Goal: Task Accomplishment & Management: Use online tool/utility

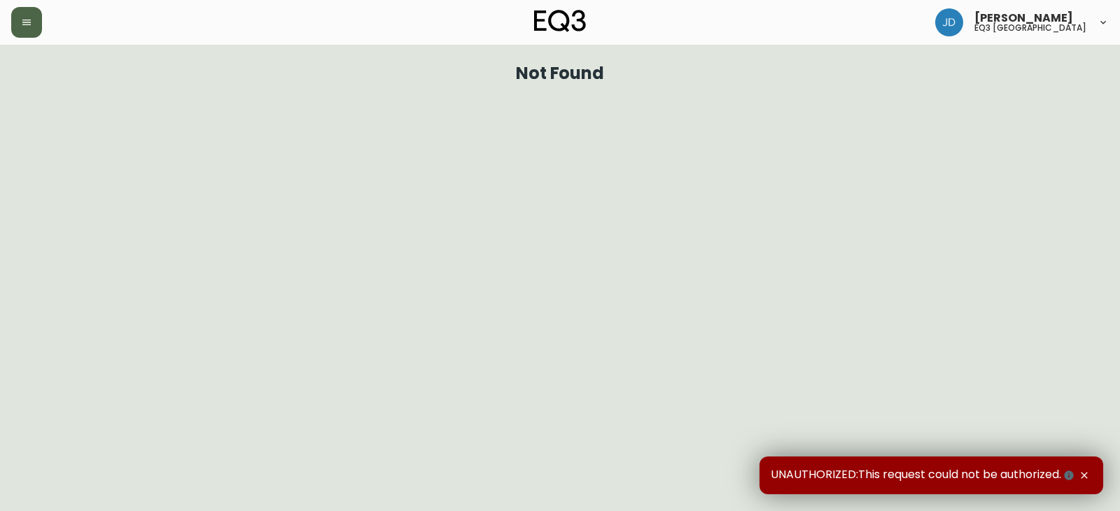
click at [27, 22] on icon "button" at bounding box center [26, 22] width 11 height 11
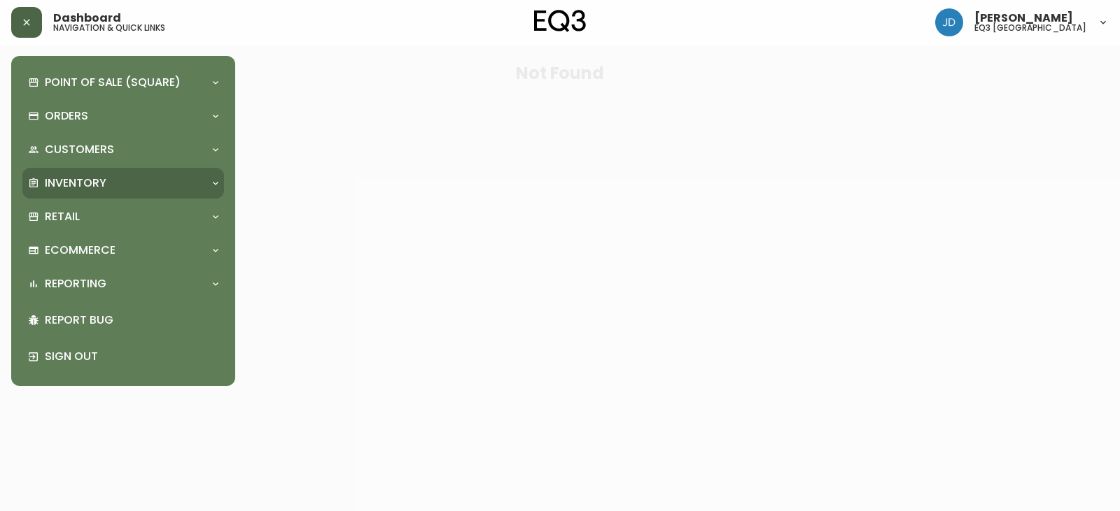
click at [91, 176] on p "Inventory" at bounding box center [76, 183] width 62 height 15
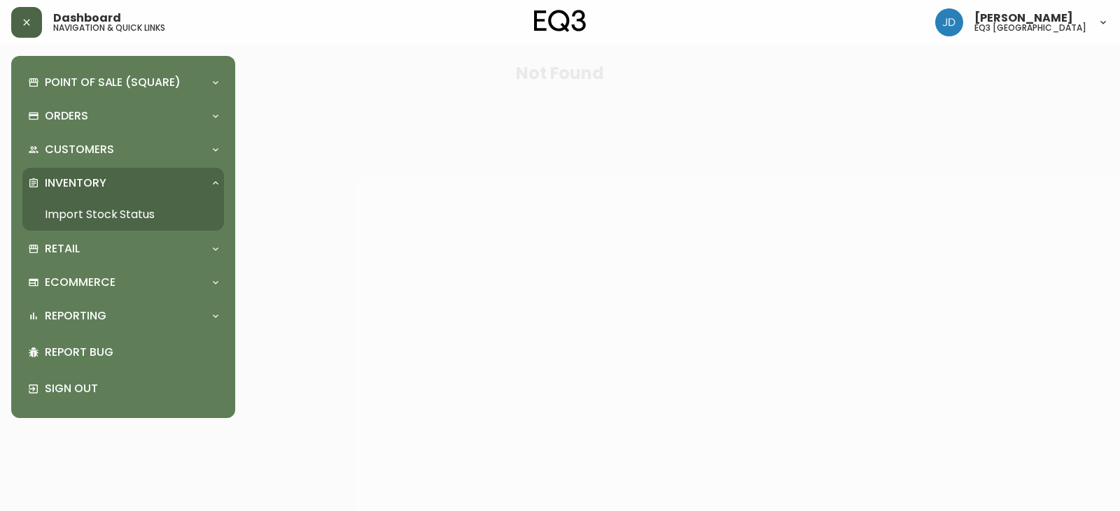
click at [91, 176] on p "Inventory" at bounding box center [76, 183] width 62 height 15
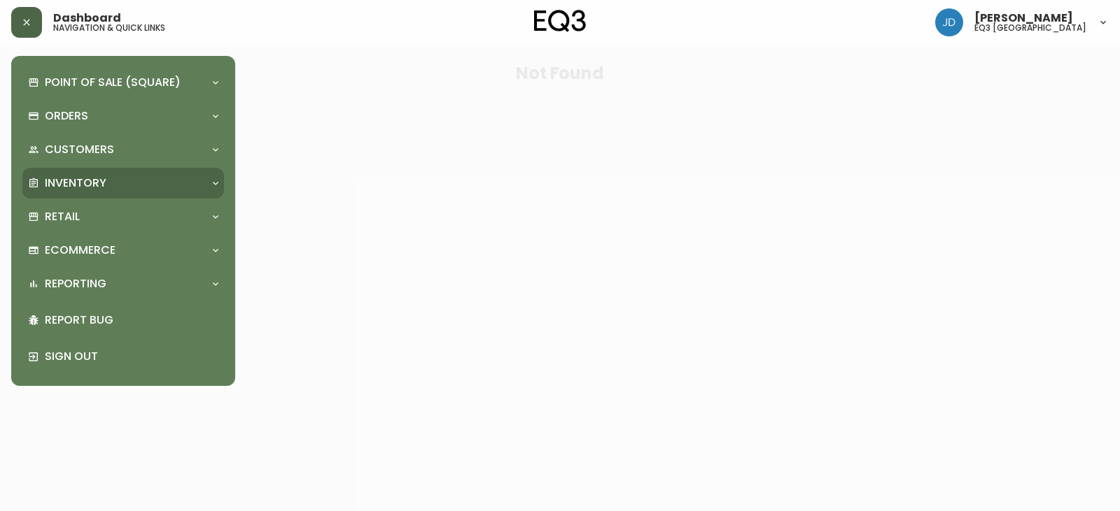
click at [90, 182] on p "Inventory" at bounding box center [76, 183] width 62 height 15
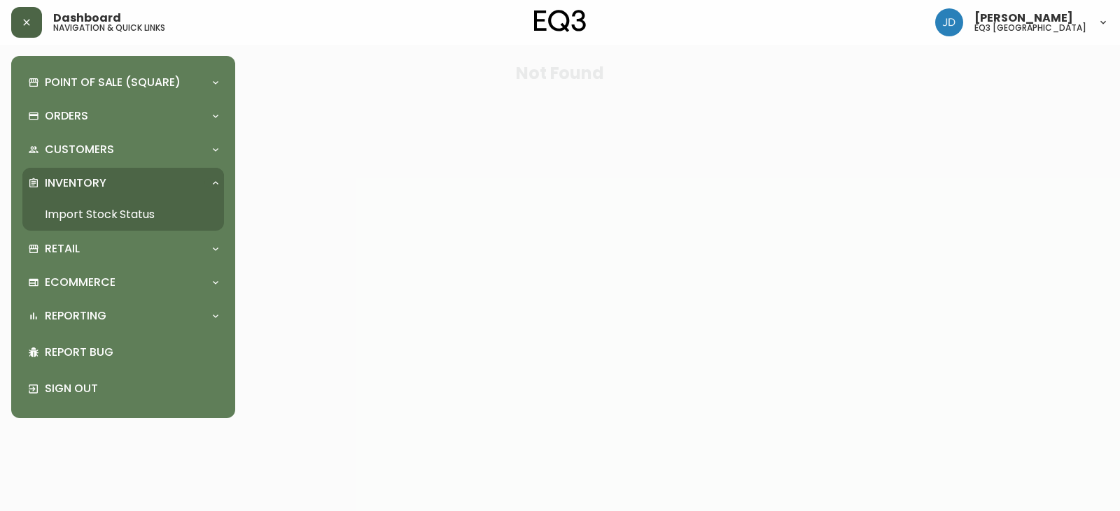
click at [87, 212] on link "Import Stock Status" at bounding box center [123, 215] width 202 height 32
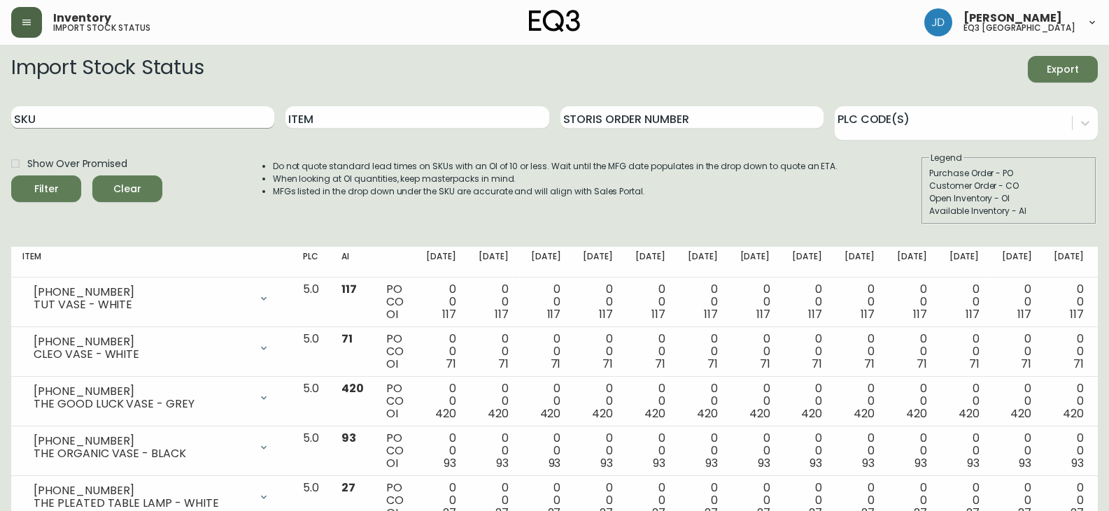
click at [95, 111] on input "SKU" at bounding box center [142, 117] width 263 height 22
paste input "[PHONE_NUMBER]"
click at [11, 176] on button "Filter" at bounding box center [46, 189] width 70 height 27
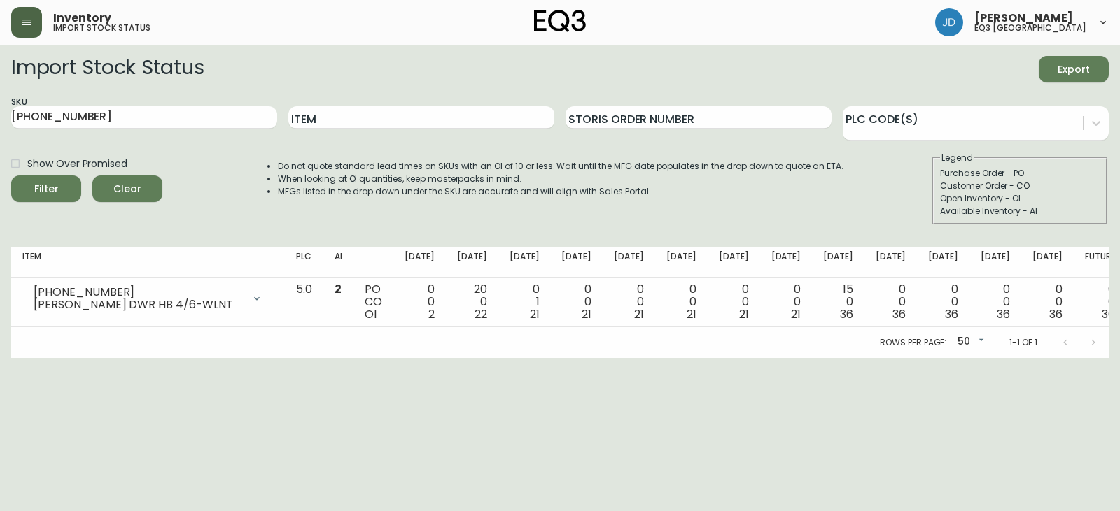
drag, startPoint x: 90, startPoint y: 104, endPoint x: 37, endPoint y: 137, distance: 62.5
click at [10, 128] on main "Import Stock Status Export SKU [PHONE_NUMBER] Item Storis Order Number PLC Code…" at bounding box center [560, 201] width 1120 height 313
drag, startPoint x: 101, startPoint y: 102, endPoint x: 78, endPoint y: 120, distance: 28.8
click at [85, 113] on div "SKU [PHONE_NUMBER]" at bounding box center [144, 117] width 266 height 45
drag, startPoint x: 91, startPoint y: 110, endPoint x: 87, endPoint y: 122, distance: 12.6
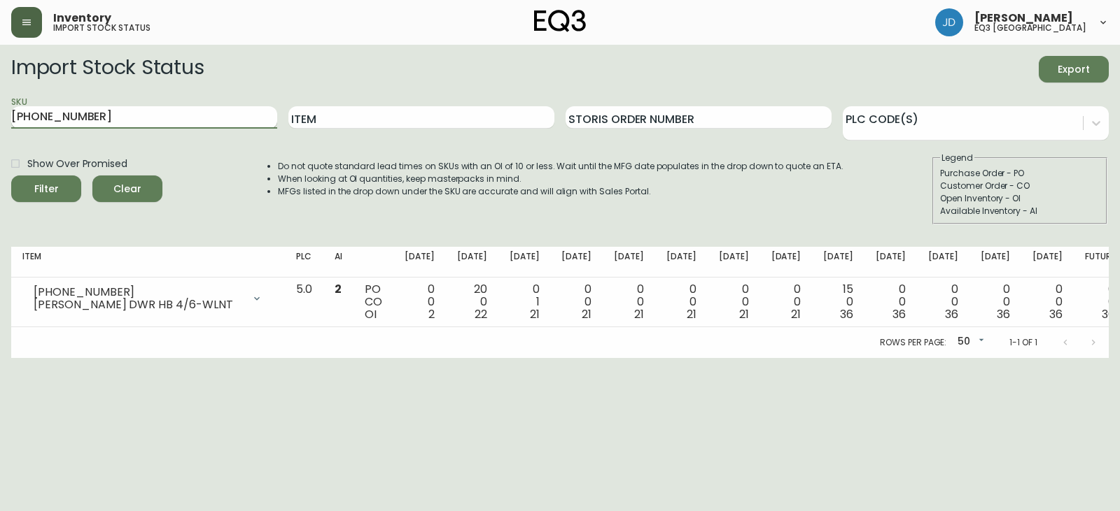
click at [87, 122] on input "[PHONE_NUMBER]" at bounding box center [144, 117] width 266 height 22
type input "7"
paste input "[PHONE_NUMBER]"
type input "[PHONE_NUMBER]"
click at [11, 176] on button "Filter" at bounding box center [46, 189] width 70 height 27
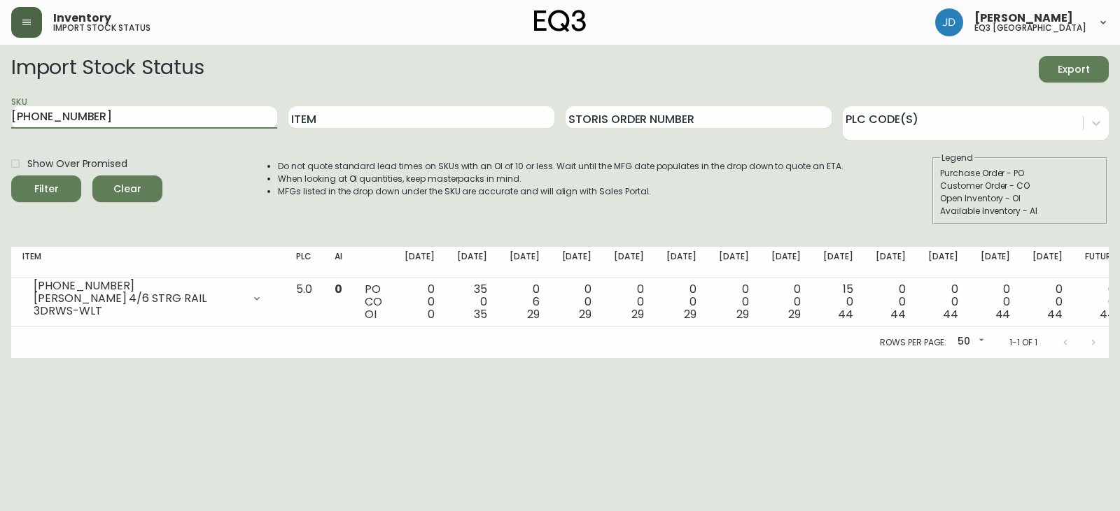
drag, startPoint x: 69, startPoint y: 108, endPoint x: 0, endPoint y: 115, distance: 69.6
click at [0, 115] on main "Import Stock Status Export SKU [PHONE_NUMBER] Item Storis Order Number PLC Code…" at bounding box center [560, 201] width 1120 height 313
paste input "[PHONE_NUMBER]"
type input "[PHONE_NUMBER]"
click at [11, 176] on button "Filter" at bounding box center [46, 189] width 70 height 27
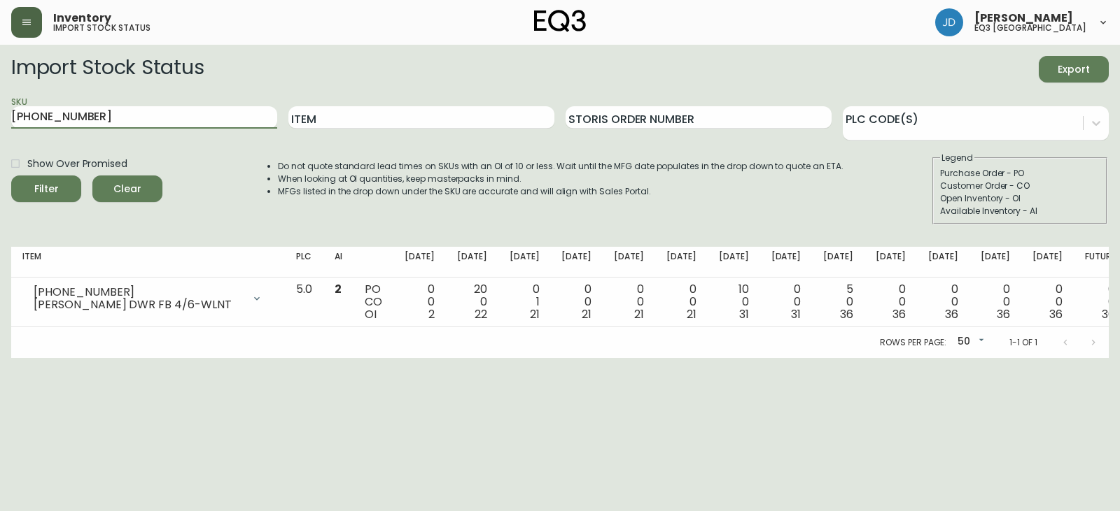
drag, startPoint x: 64, startPoint y: 113, endPoint x: 0, endPoint y: 107, distance: 64.6
click at [0, 107] on main "Import Stock Status Export SKU [PHONE_NUMBER] Item Storis Order Number PLC Code…" at bounding box center [560, 201] width 1120 height 313
paste input "[PHONE_NUMBER]"
click at [11, 176] on button "Filter" at bounding box center [46, 189] width 70 height 27
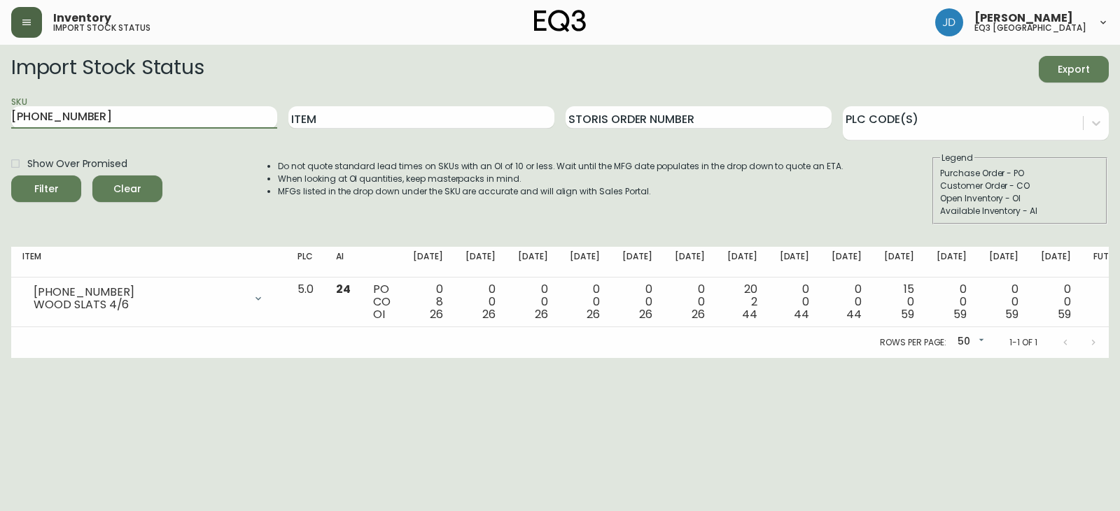
drag, startPoint x: 97, startPoint y: 112, endPoint x: 0, endPoint y: 123, distance: 97.2
click at [0, 120] on main "Import Stock Status Export SKU [PHONE_NUMBER] Item Storis Order Number PLC Code…" at bounding box center [560, 201] width 1120 height 313
paste input "52-1"
type input "[PHONE_NUMBER]"
click at [11, 176] on button "Filter" at bounding box center [46, 189] width 70 height 27
